Goal: Task Accomplishment & Management: Complete application form

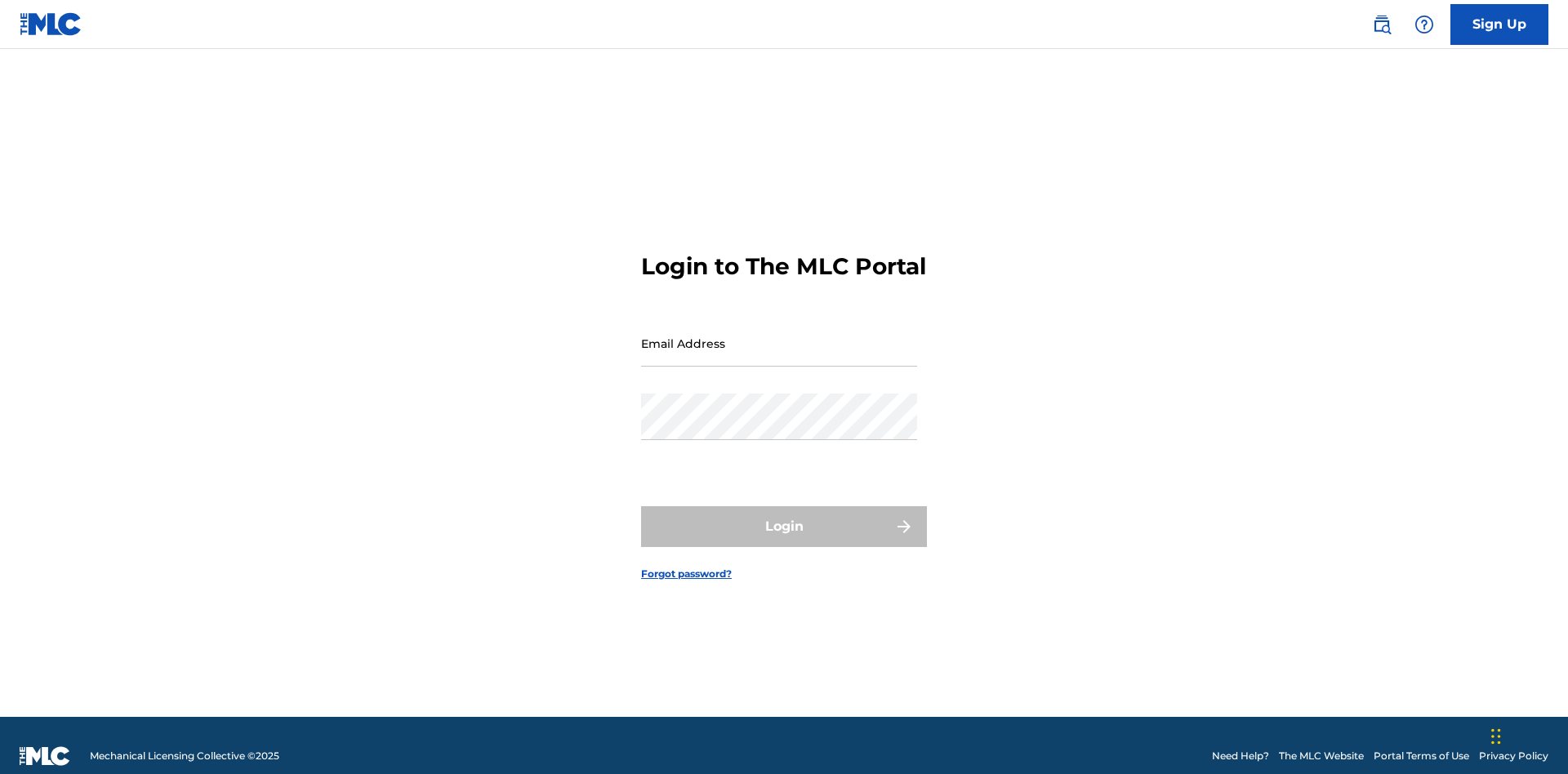
scroll to position [21, 0]
click at [1499, 24] on link "Sign Up" at bounding box center [1499, 24] width 98 height 41
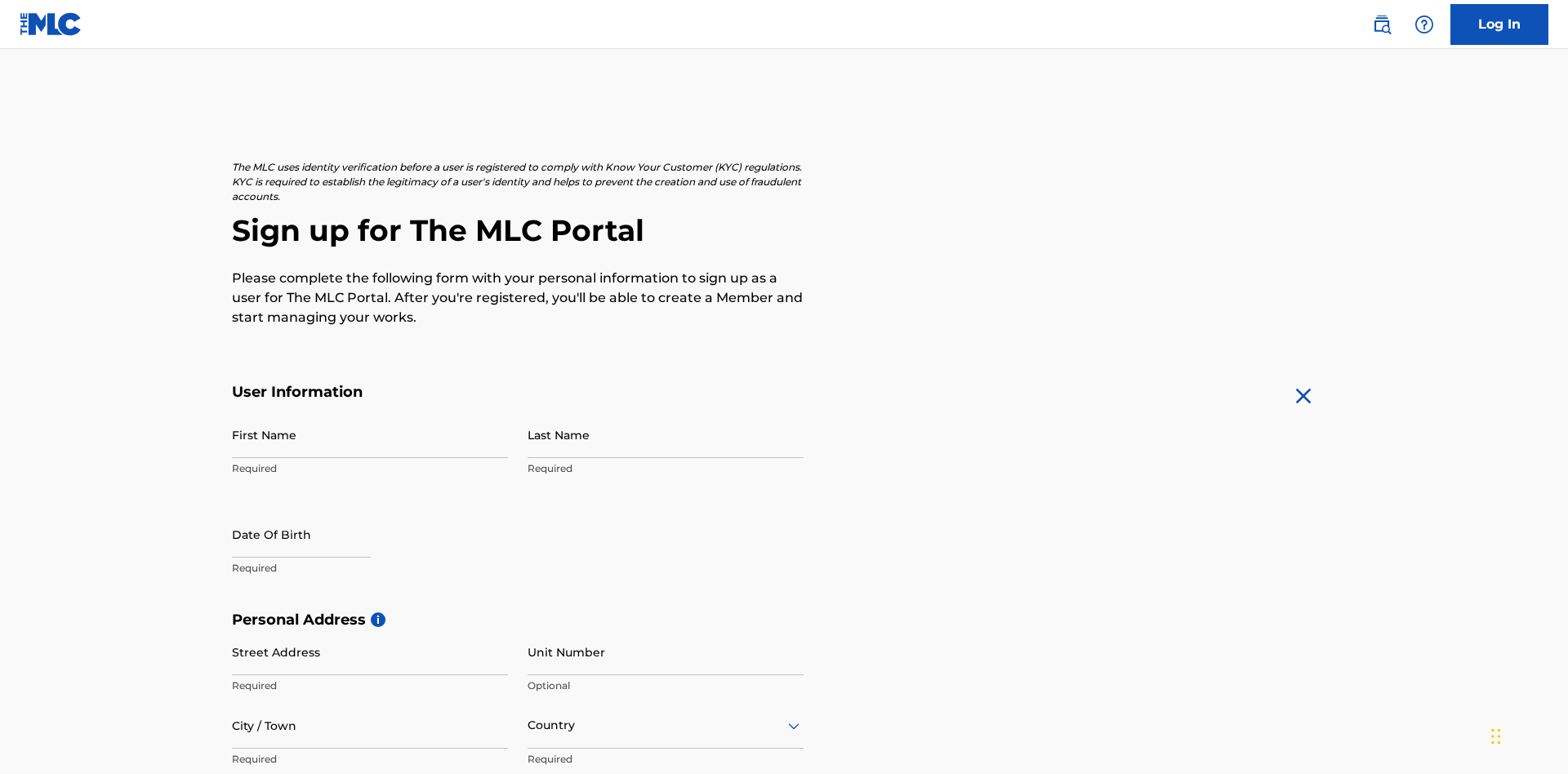
click at [369, 411] on input "First Name" at bounding box center [370, 434] width 276 height 47
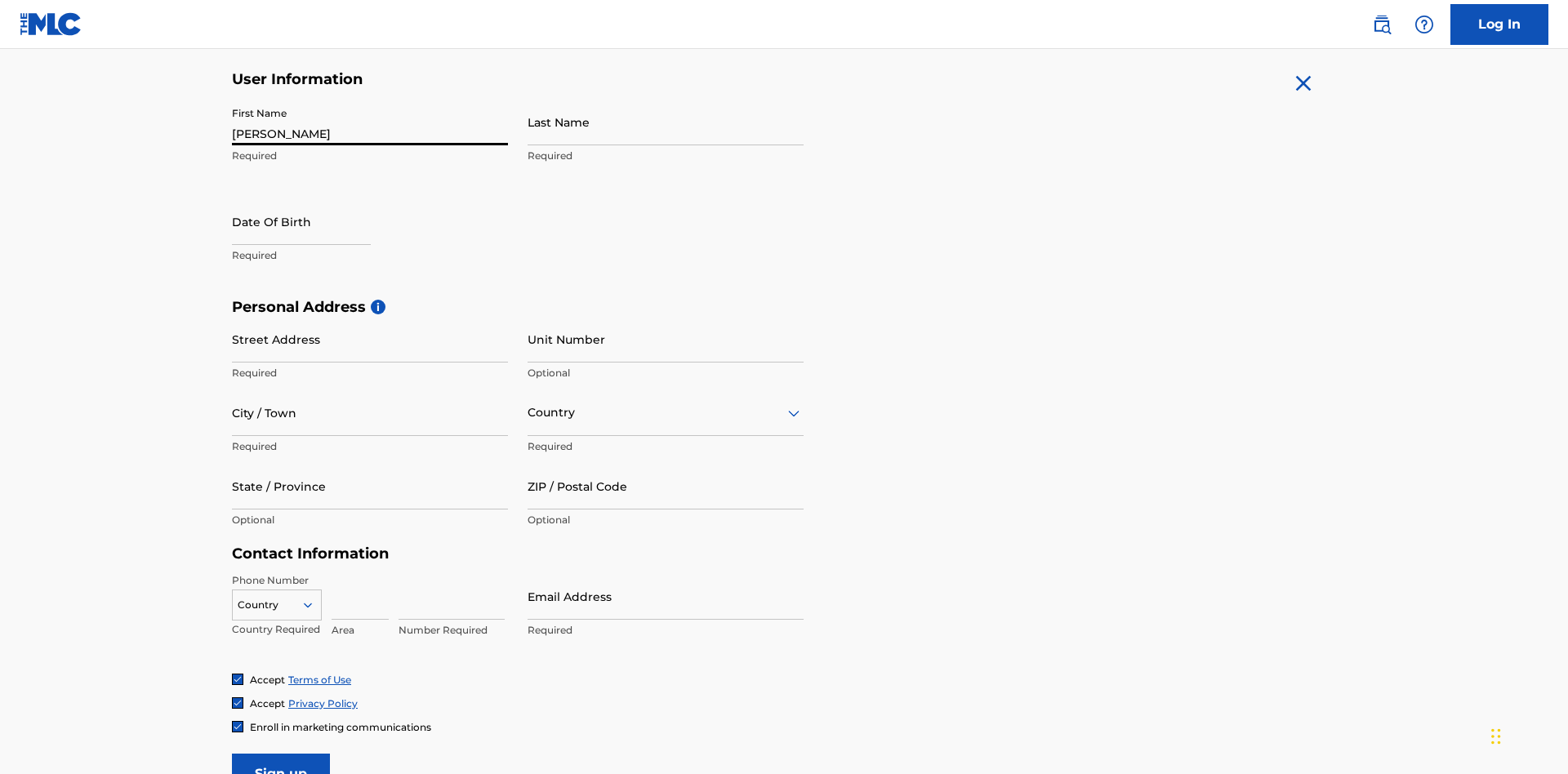
type input "[PERSON_NAME]"
click at [666, 122] on input "Last Name" at bounding box center [666, 122] width 276 height 47
type input "Ribble"
click at [315, 199] on input "text" at bounding box center [301, 222] width 139 height 47
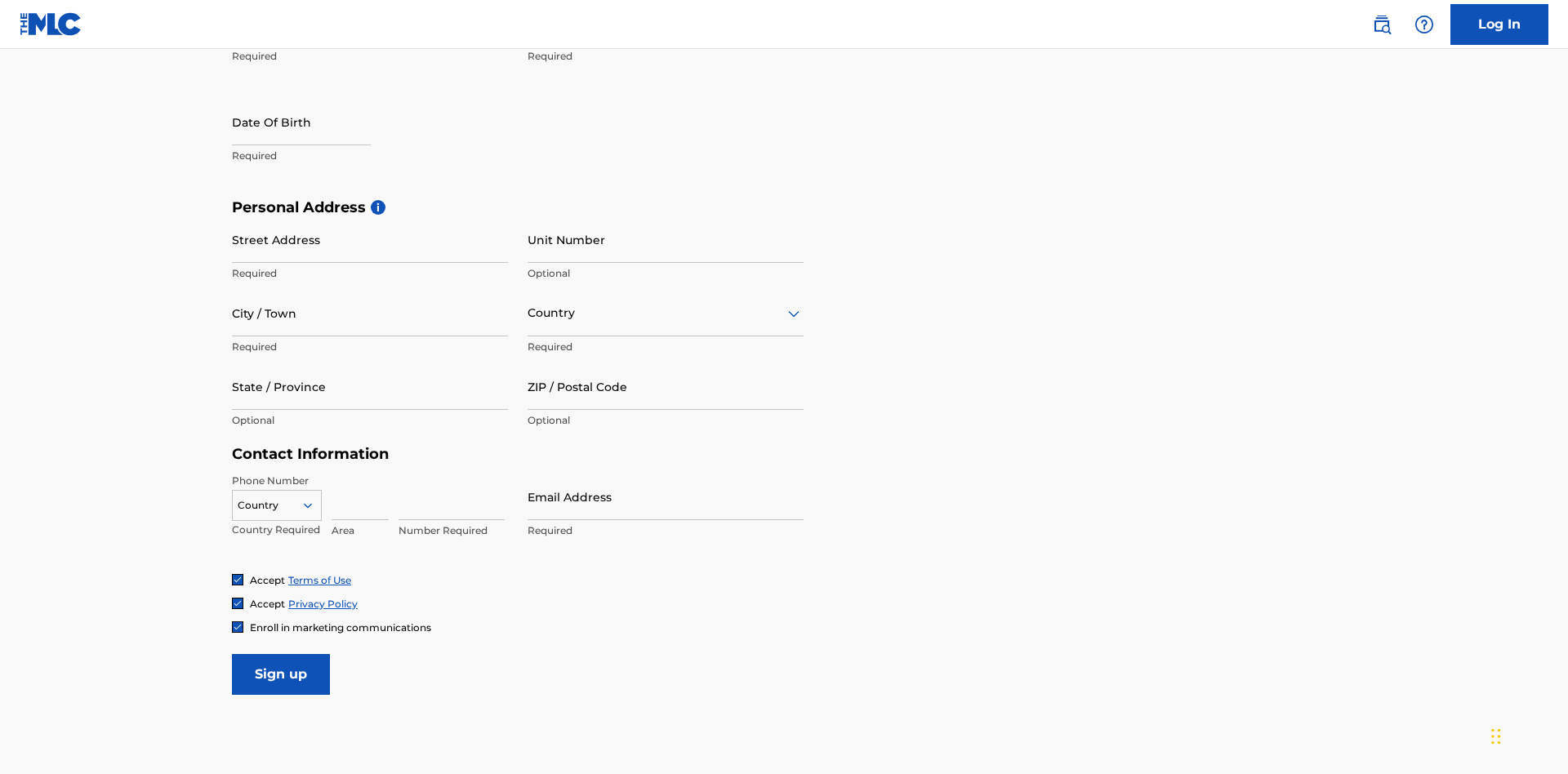
select select "7"
select select "2025"
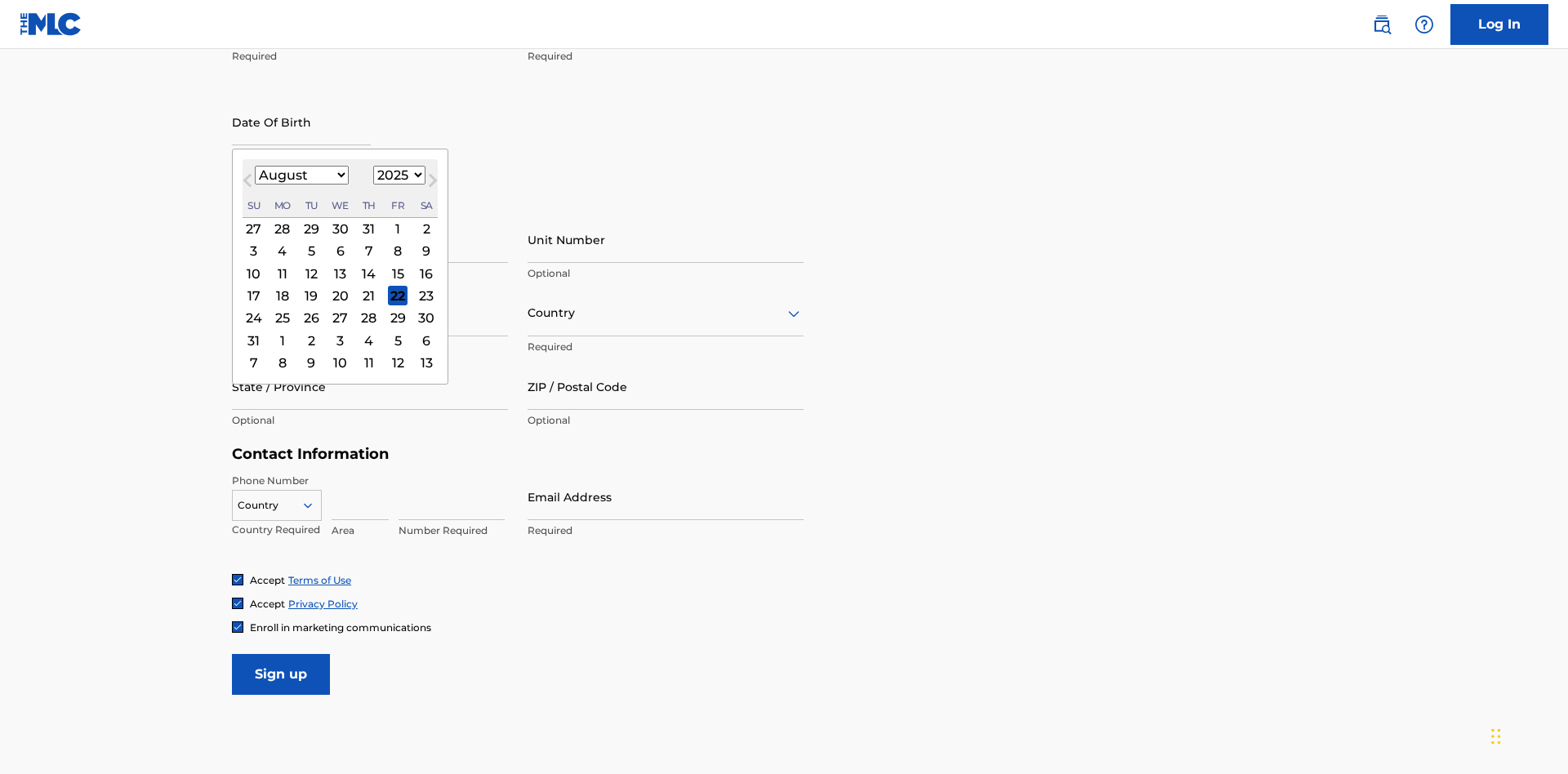
click at [300, 175] on select "January February March April May June July August September October November De…" at bounding box center [301, 176] width 94 height 19
select select "0"
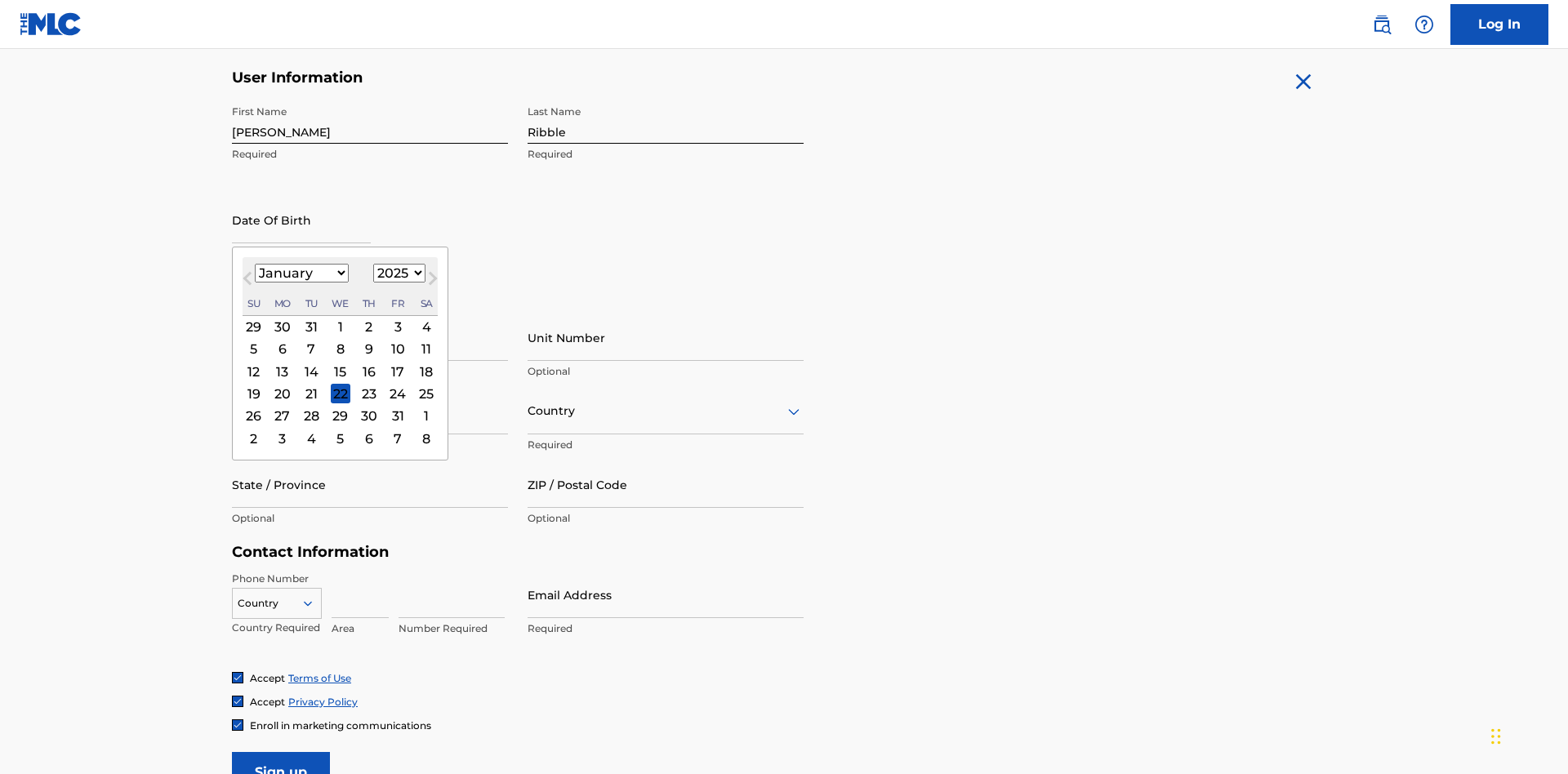
click at [397, 272] on select "1900 1901 1902 1903 1904 1905 1906 1907 1908 1909 1910 1911 1912 1913 1914 1915…" at bounding box center [399, 273] width 52 height 19
select select "1985"
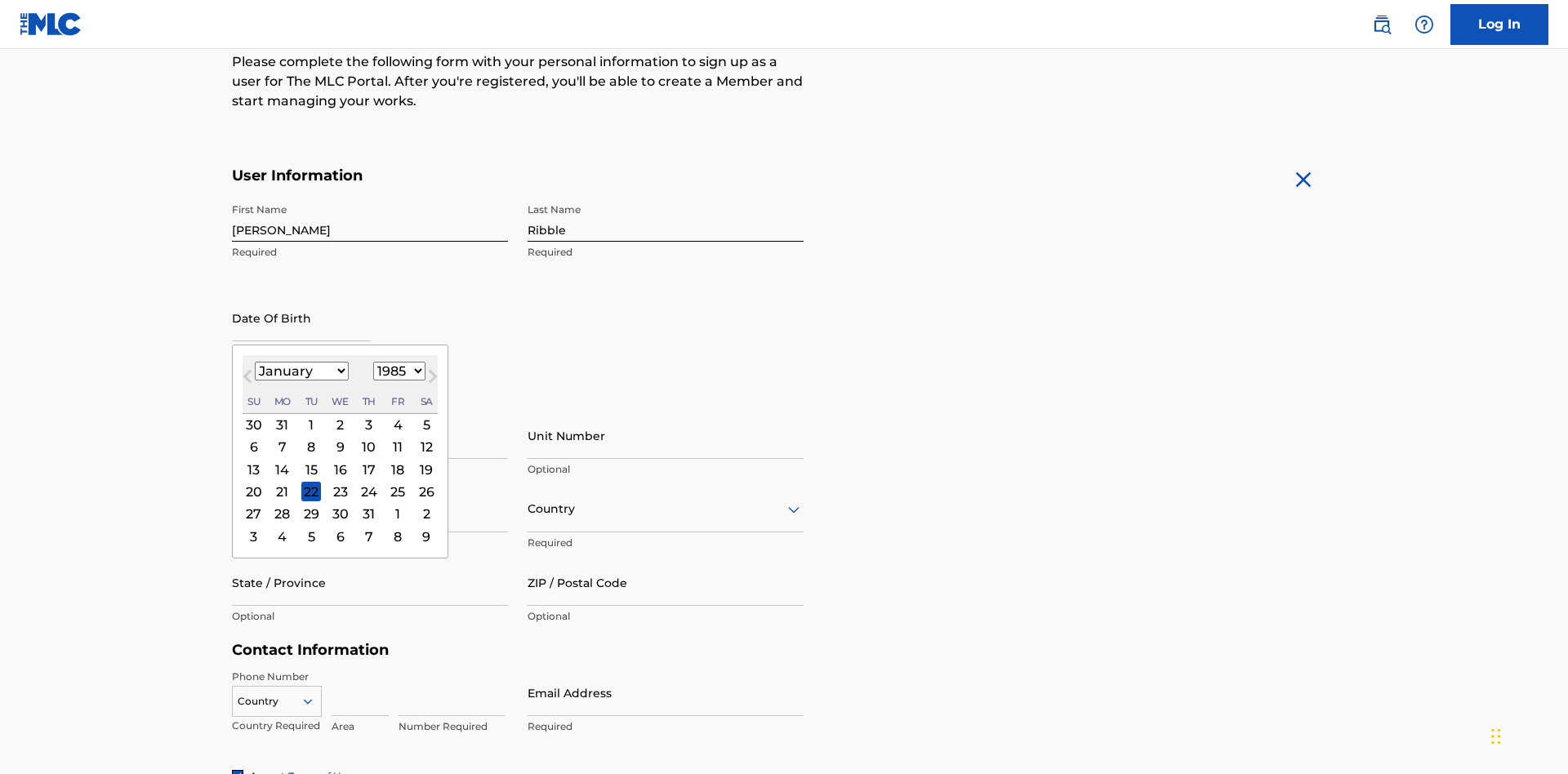
click at [397, 370] on select "1900 1901 1902 1903 1904 1905 1906 1907 1908 1909 1910 1911 1912 1913 1914 1915…" at bounding box center [399, 371] width 52 height 19
click at [310, 437] on div "8" at bounding box center [311, 447] width 19 height 19
type input "[DATE]"
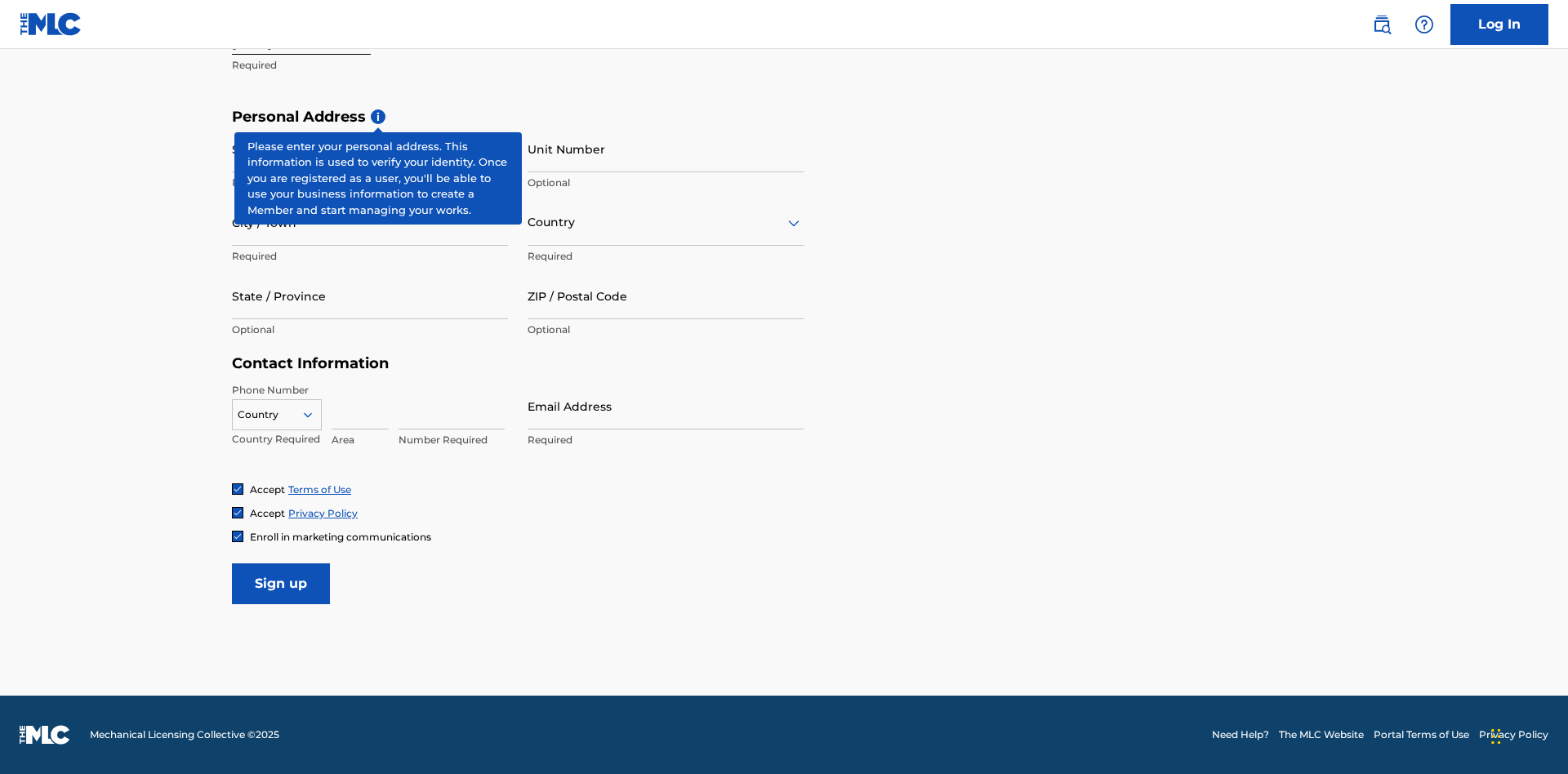
click at [369, 149] on input "Street Address" at bounding box center [370, 149] width 276 height 47
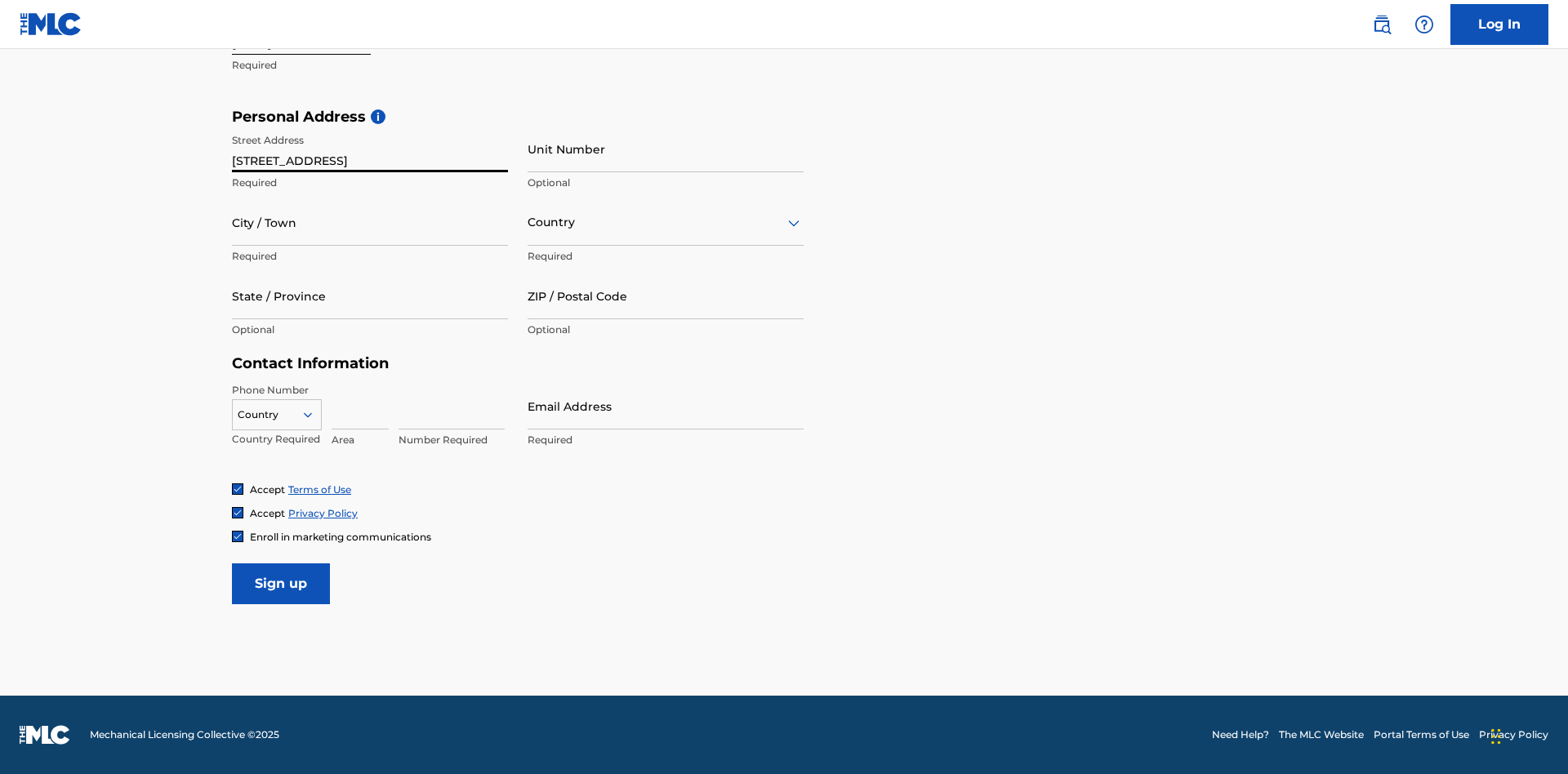
type input "[STREET_ADDRESS]"
click at [369, 222] on input "City / Town" at bounding box center [370, 223] width 276 height 47
type input "[GEOGRAPHIC_DATA]"
click at [529, 222] on input "text" at bounding box center [529, 223] width 3 height 17
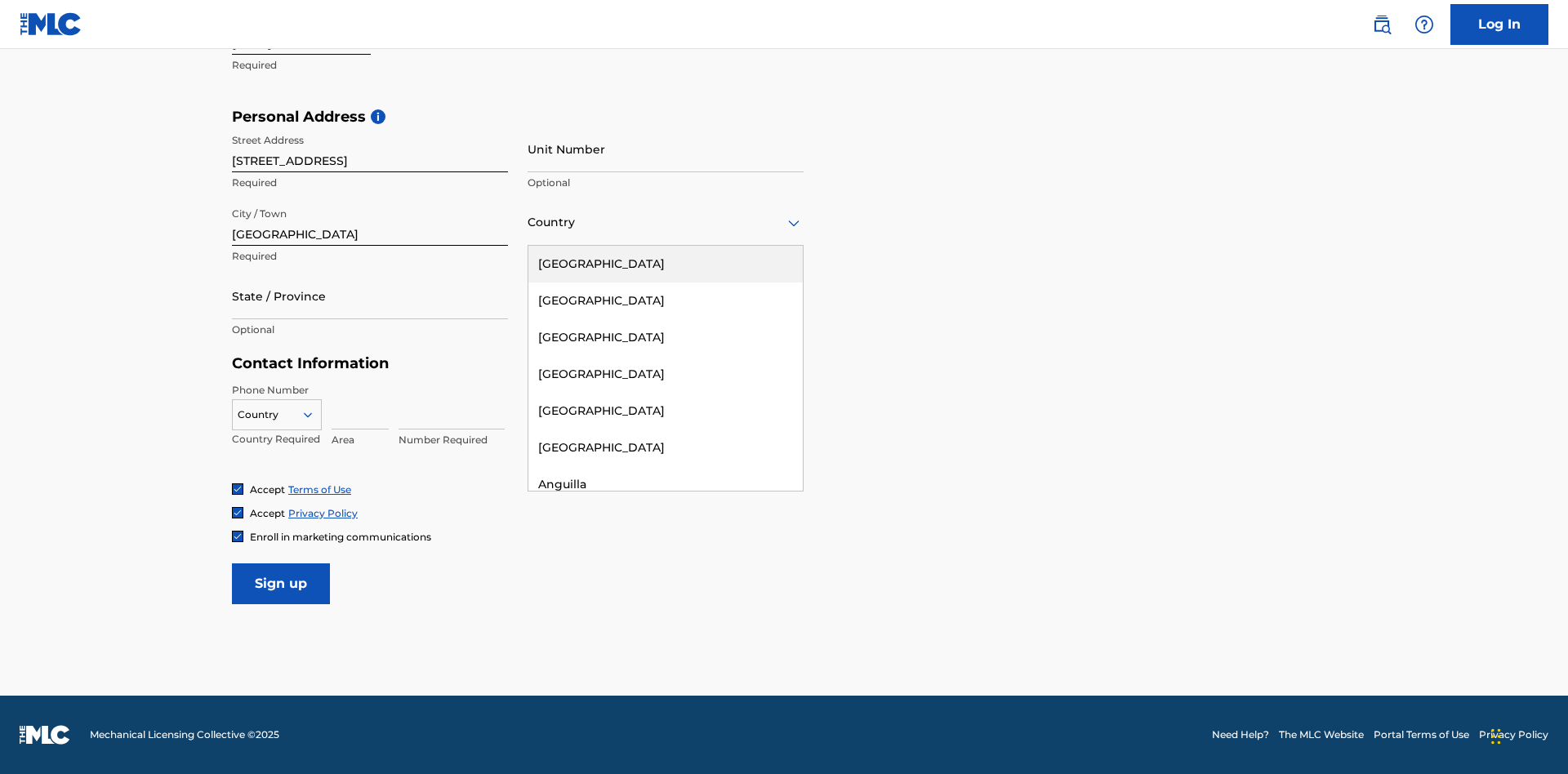
click at [666, 264] on div "[GEOGRAPHIC_DATA]" at bounding box center [666, 264] width 274 height 36
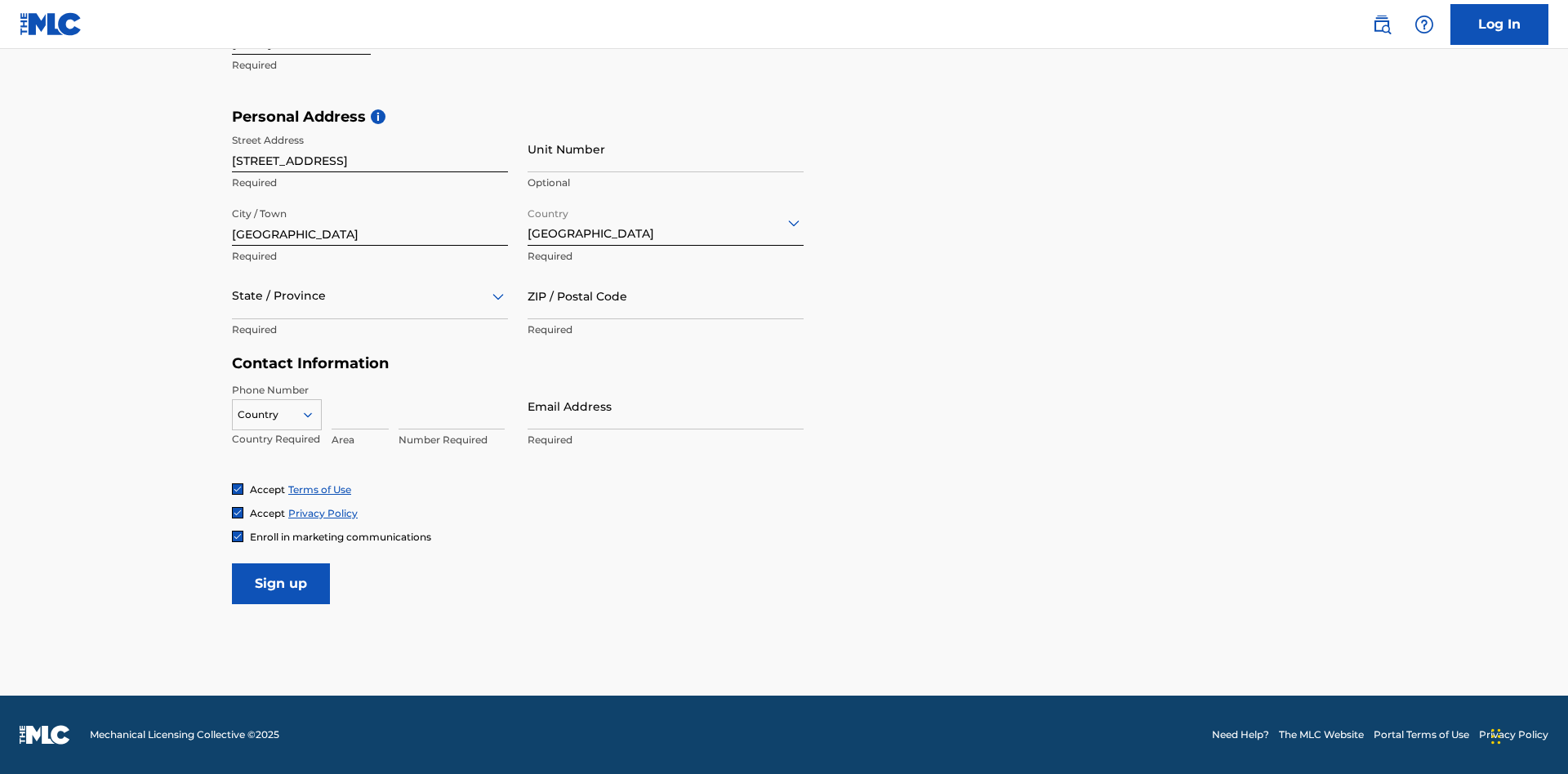
click at [369, 295] on div at bounding box center [370, 295] width 276 height 20
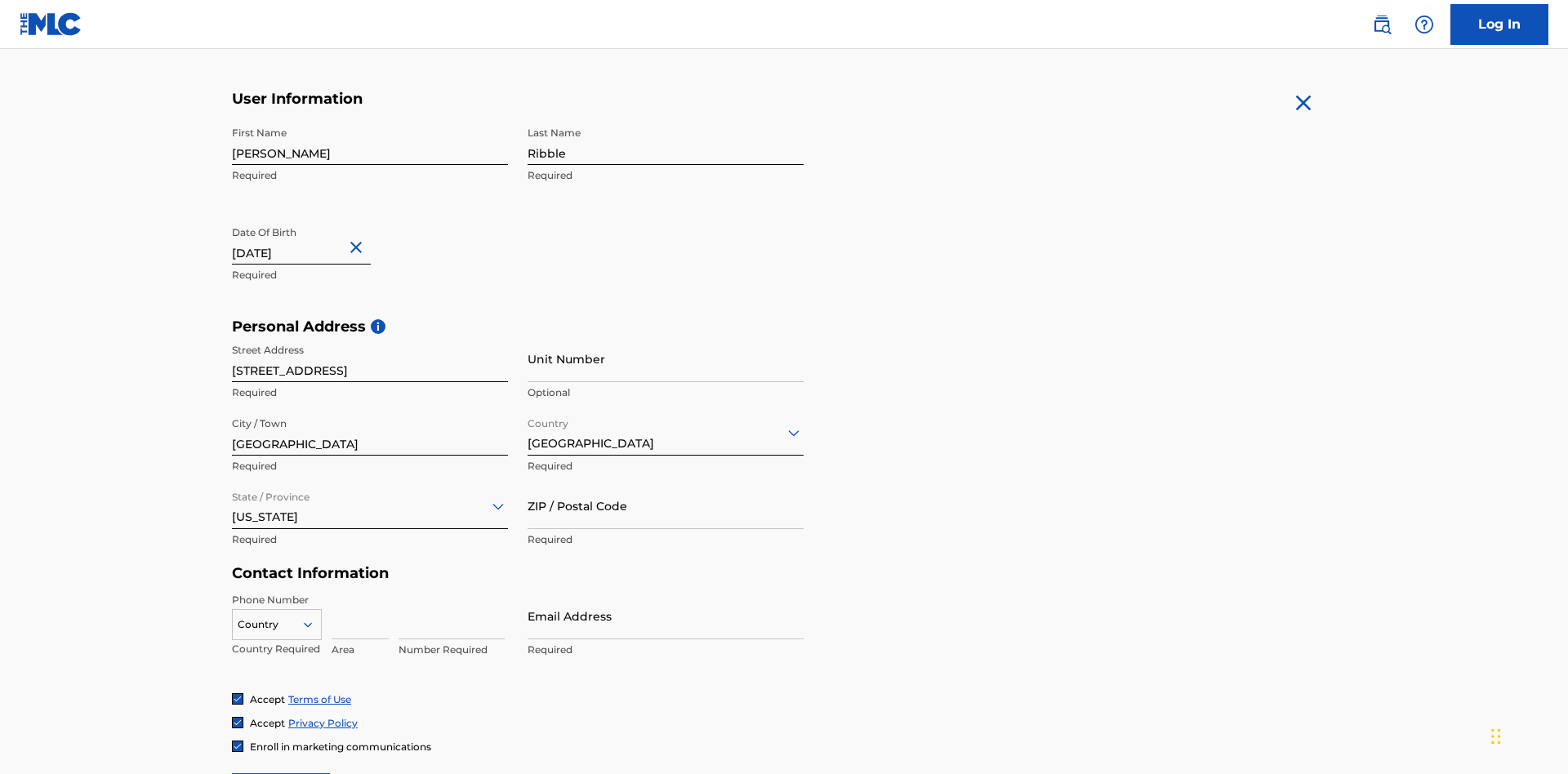
click at [666, 482] on input "ZIP / Postal Code" at bounding box center [666, 505] width 276 height 47
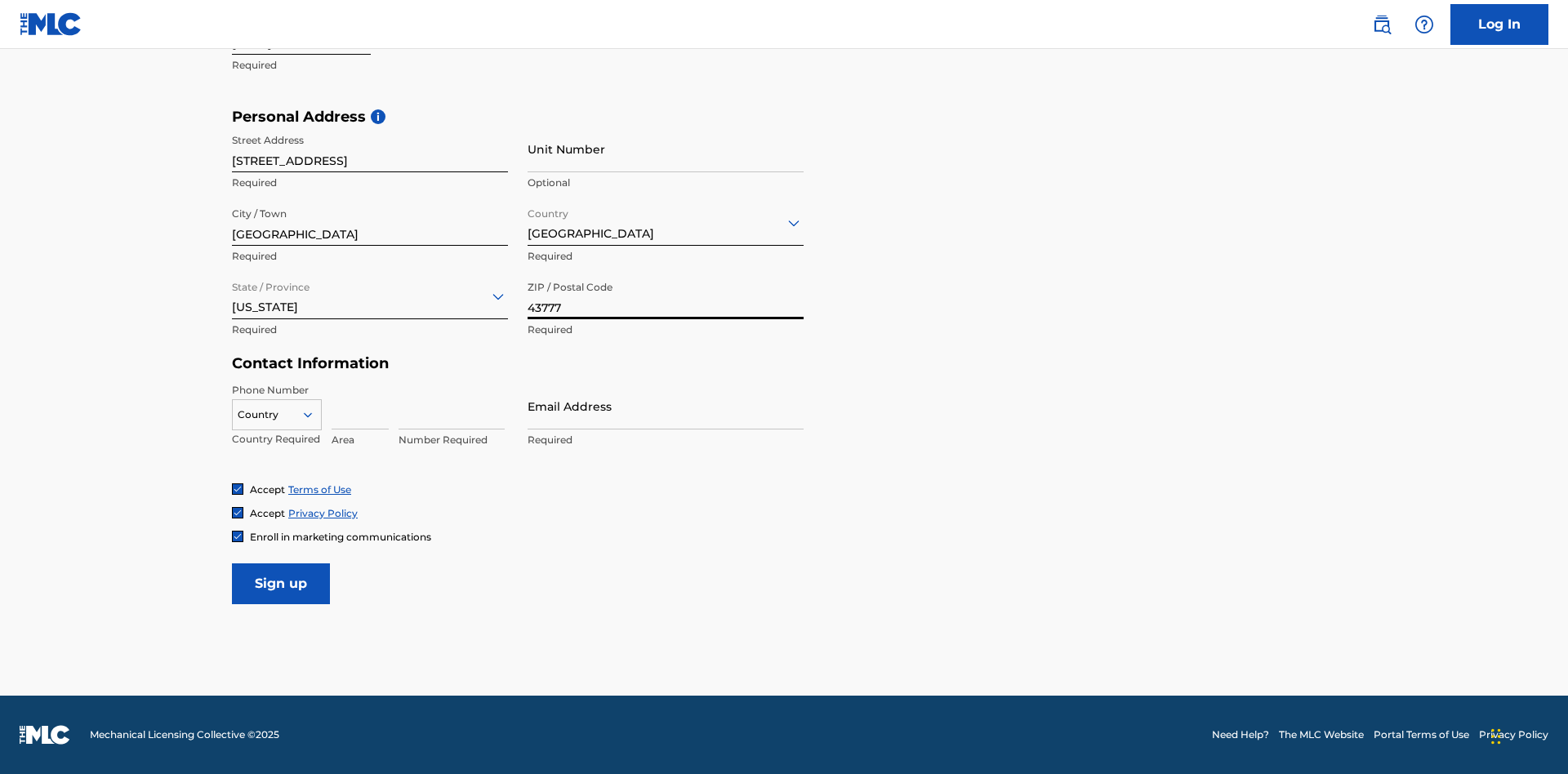
type input "43777"
click at [315, 413] on icon at bounding box center [307, 414] width 14 height 14
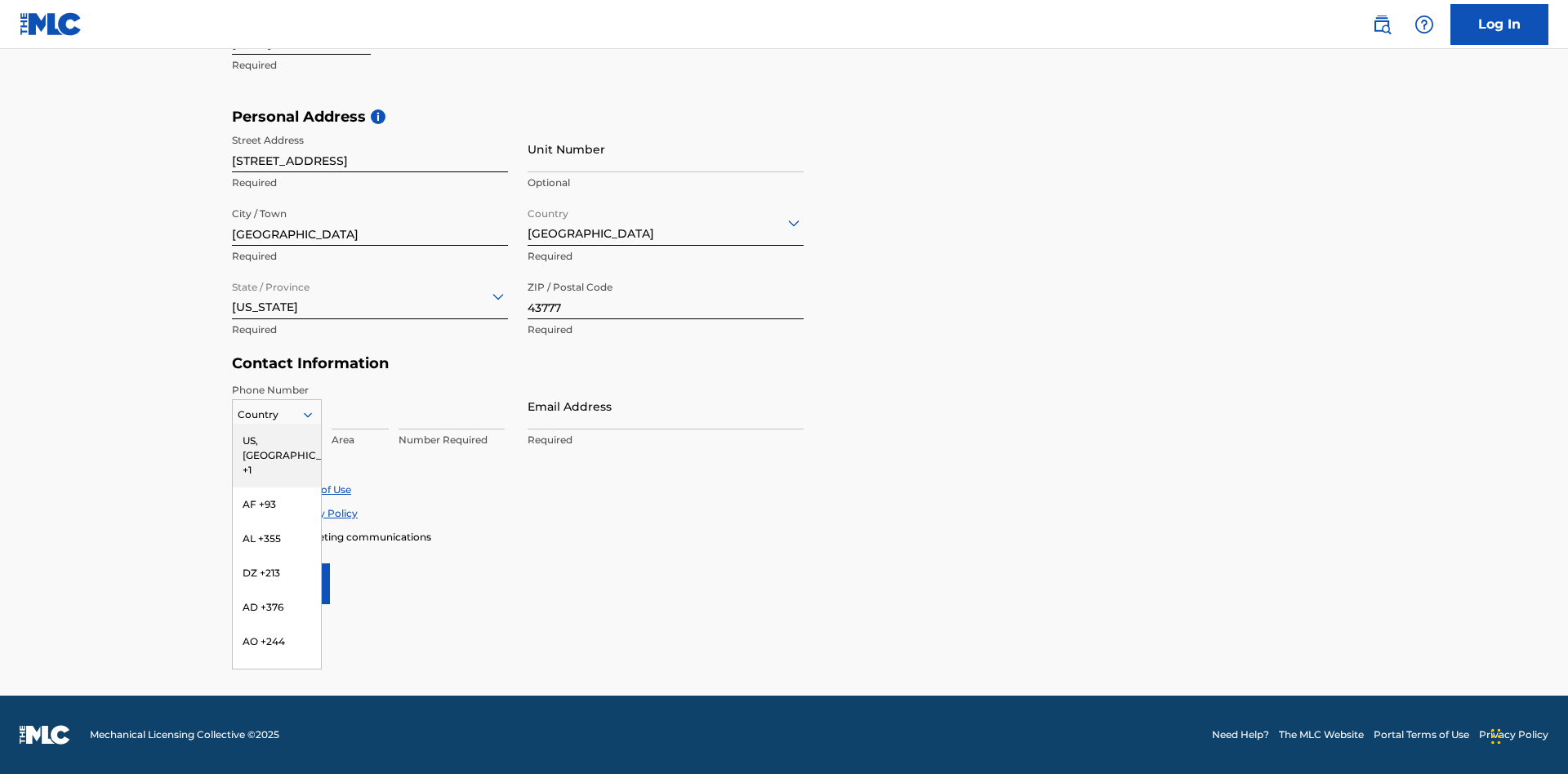
click at [276, 440] on div "US, [GEOGRAPHIC_DATA] +1" at bounding box center [277, 456] width 88 height 63
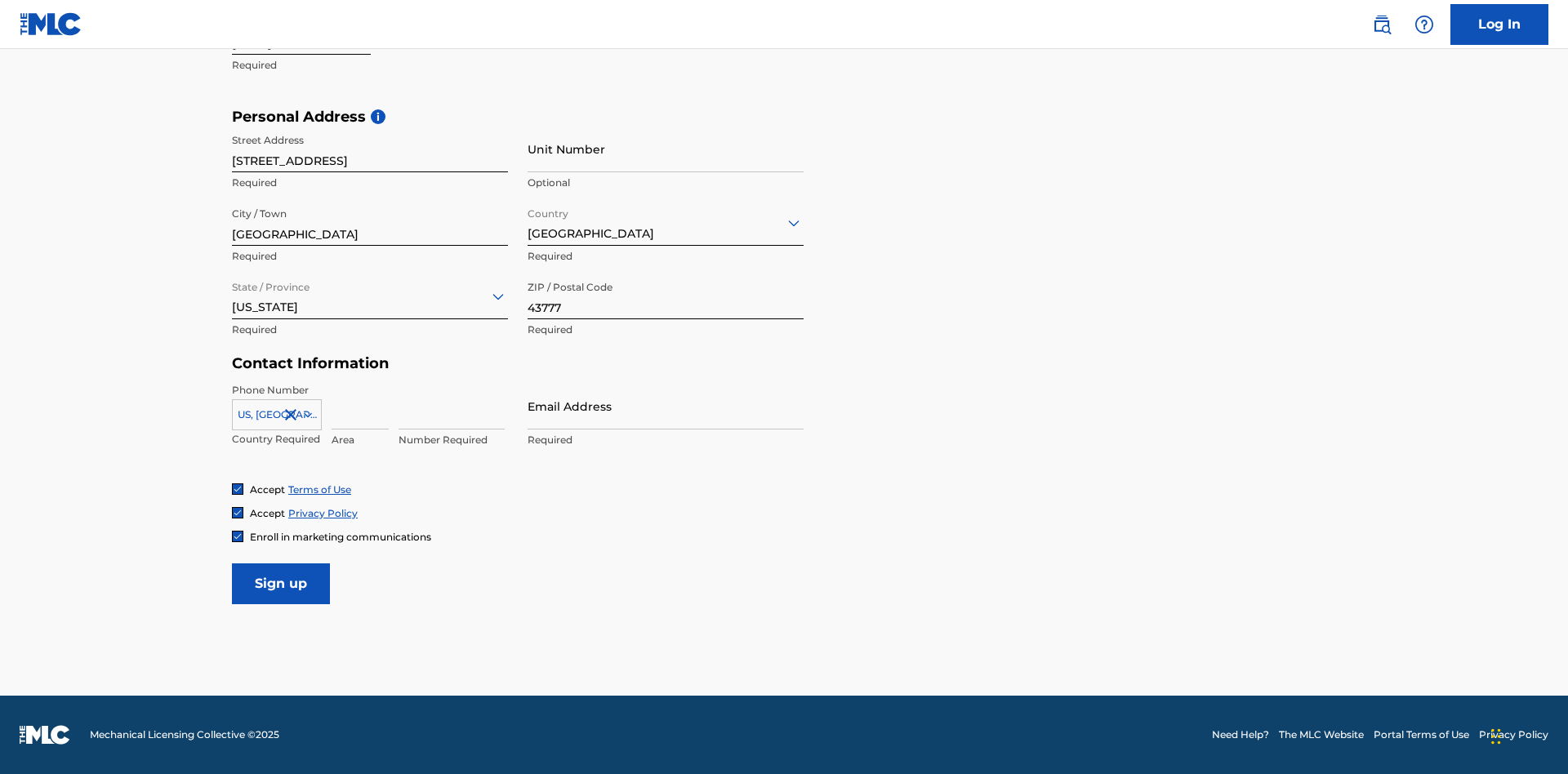
click at [360, 406] on input at bounding box center [360, 406] width 58 height 47
type input "740"
click at [452, 406] on input at bounding box center [451, 406] width 107 height 47
type input "8086351"
click at [666, 406] on input "Email Address" at bounding box center [666, 406] width 276 height 47
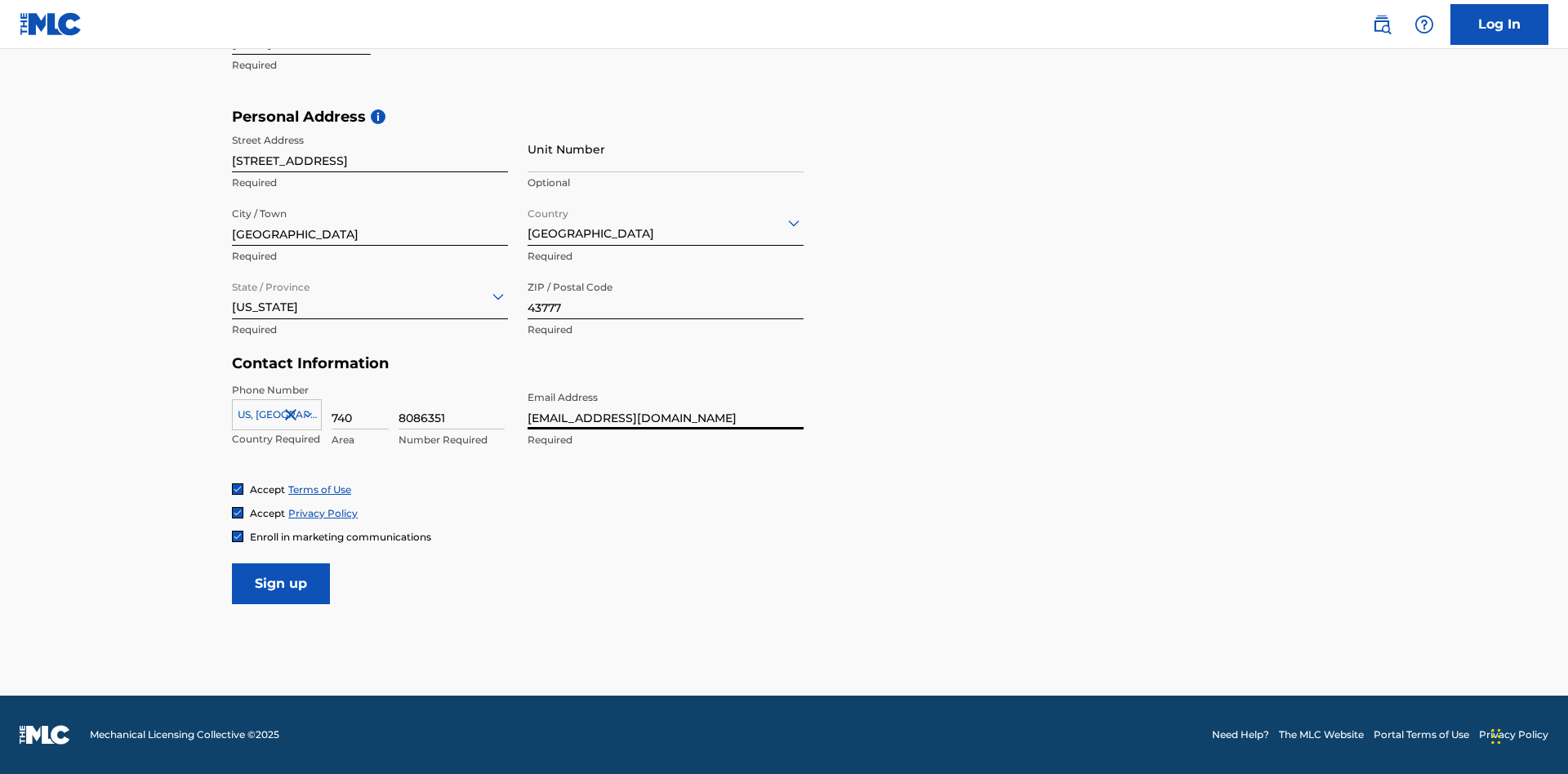
type input "[EMAIL_ADDRESS][DOMAIN_NAME]"
click at [281, 583] on input "Sign up" at bounding box center [281, 583] width 98 height 41
